Goal: Task Accomplishment & Management: Manage account settings

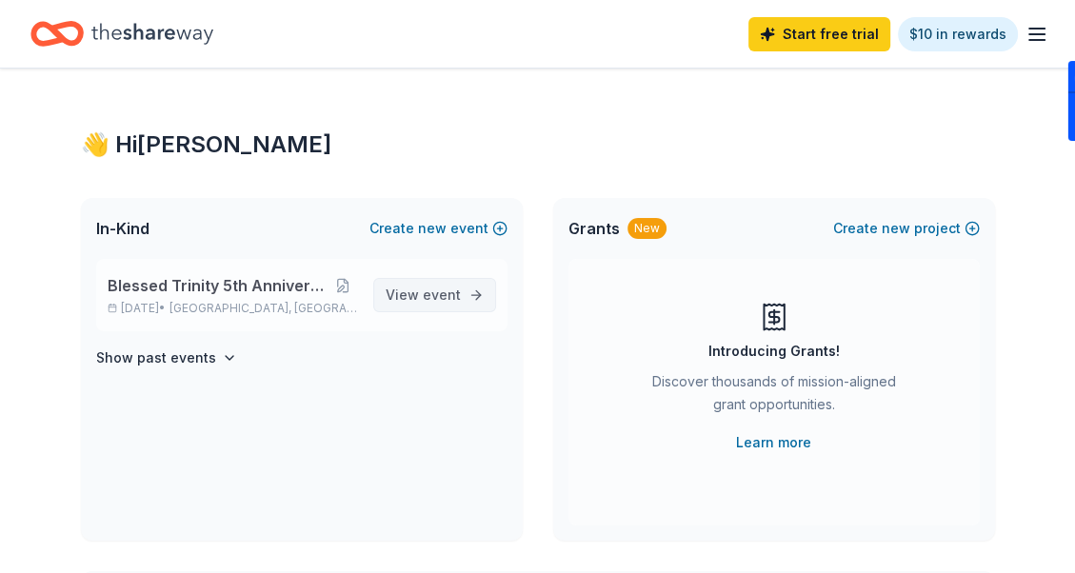
click at [435, 291] on span "event" at bounding box center [442, 295] width 38 height 16
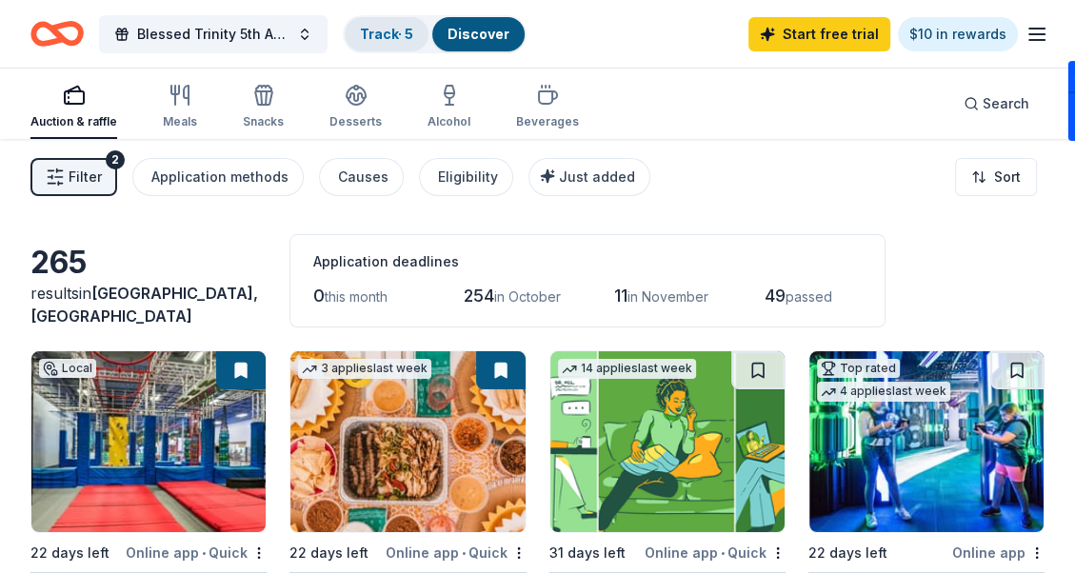
click at [395, 32] on link "Track · 5" at bounding box center [386, 34] width 53 height 16
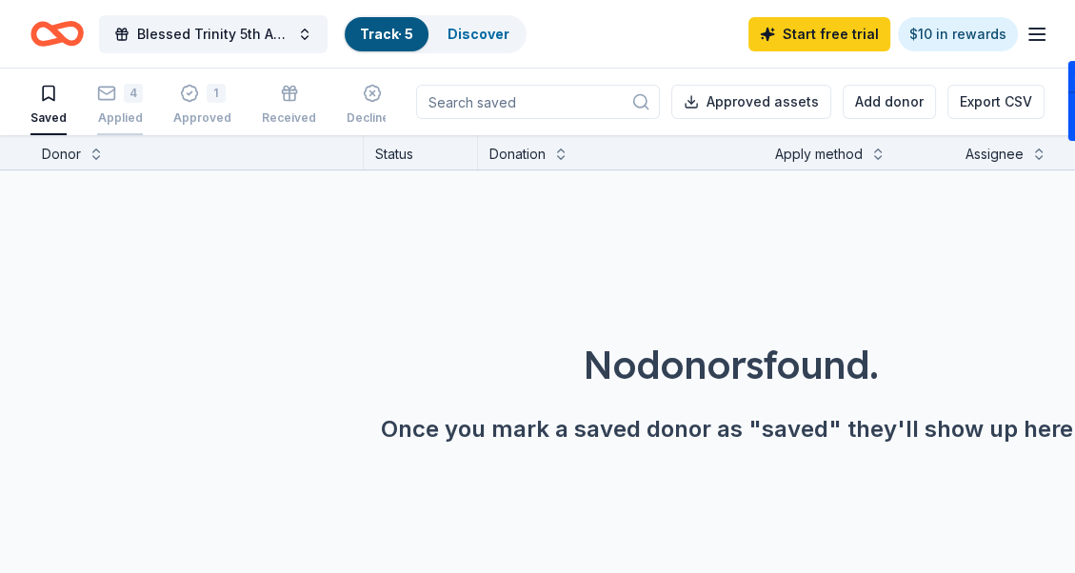
click at [105, 89] on icon "button" at bounding box center [106, 93] width 19 height 19
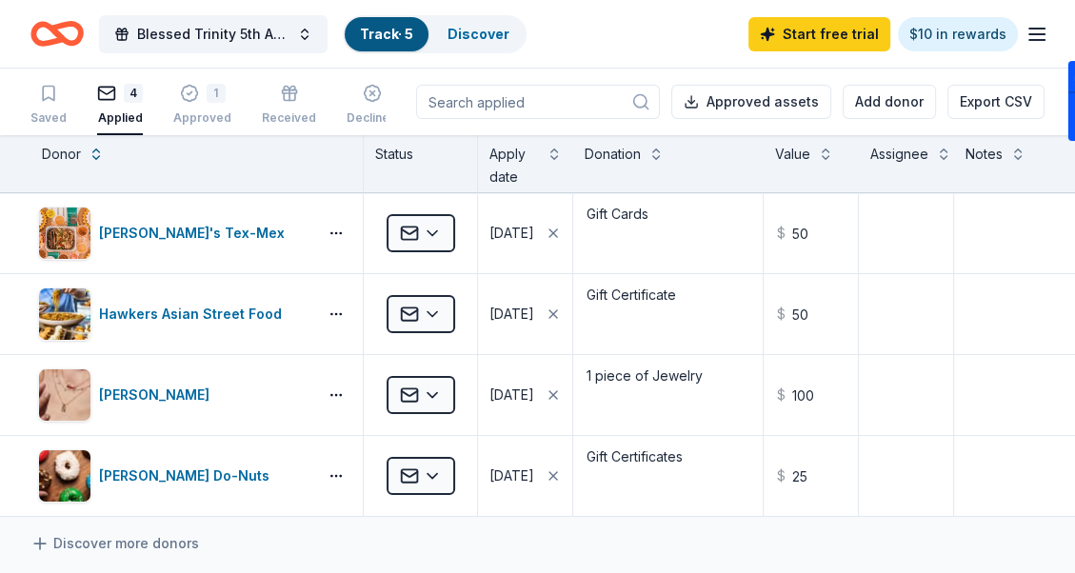
click at [1034, 36] on icon "button" at bounding box center [1037, 34] width 23 height 23
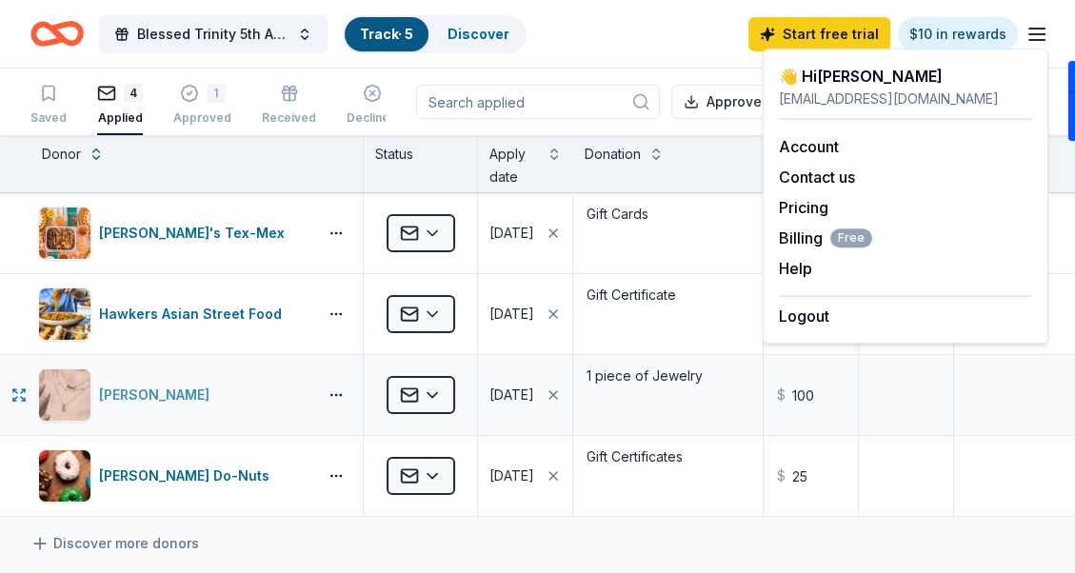
click at [211, 385] on div "[PERSON_NAME]" at bounding box center [173, 395] width 271 height 53
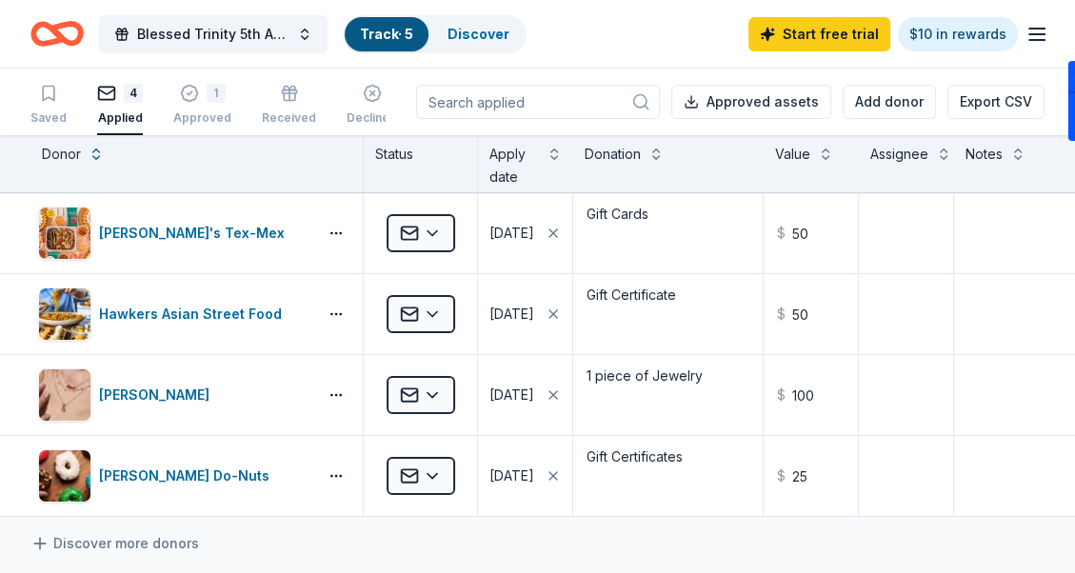
click at [1040, 30] on icon "button" at bounding box center [1037, 34] width 23 height 23
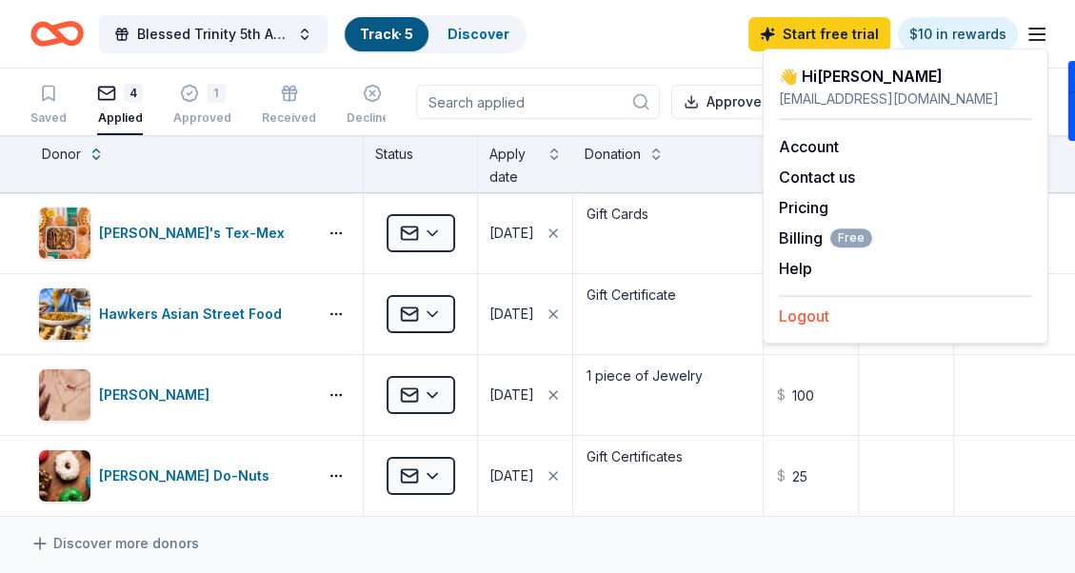
click at [814, 314] on button "Logout" at bounding box center [804, 316] width 50 height 23
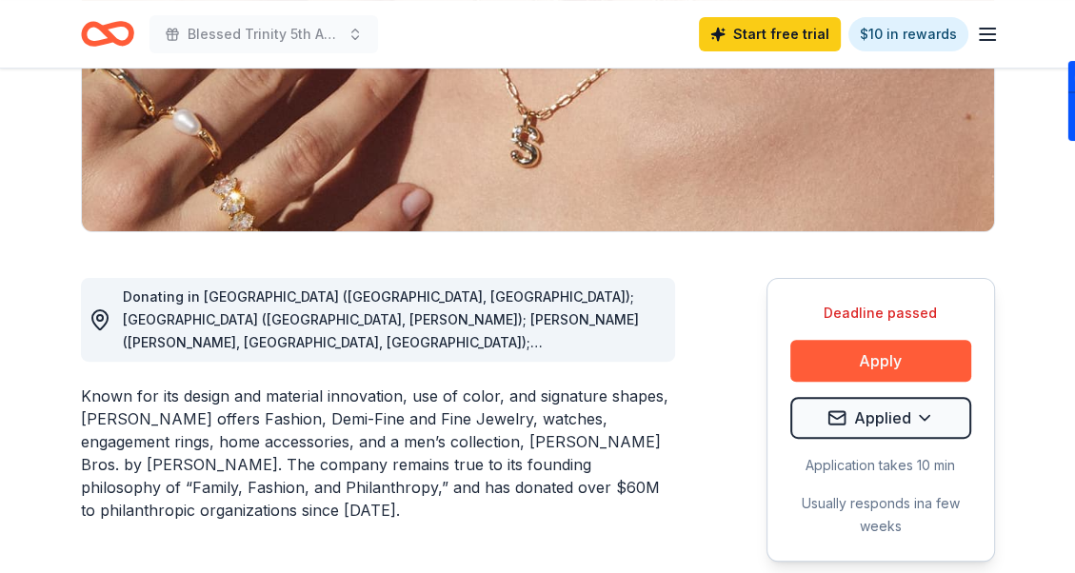
scroll to position [381, 0]
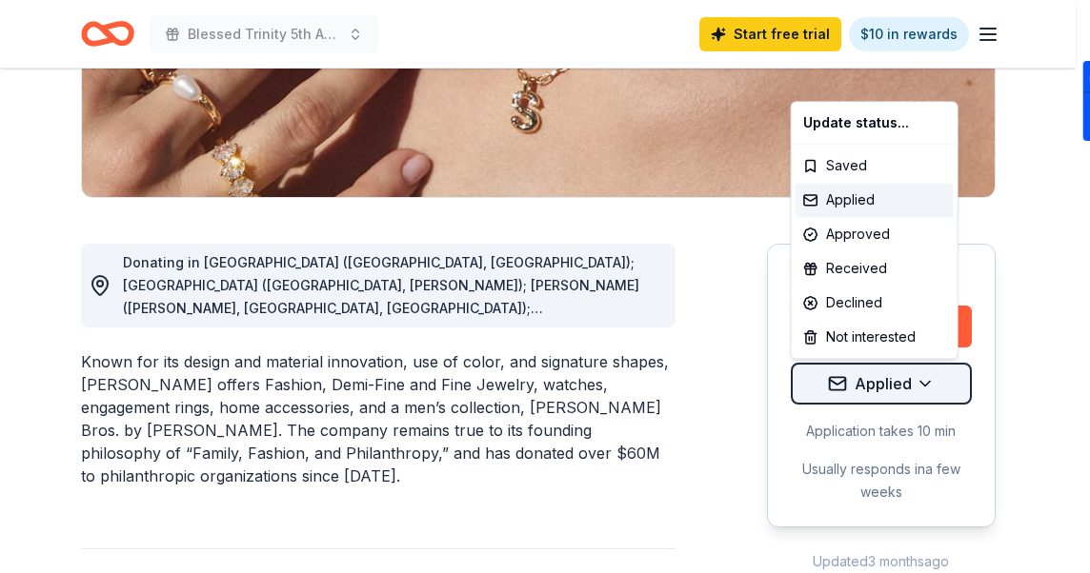
click at [889, 200] on div "Applied" at bounding box center [874, 200] width 158 height 34
